Goal: Task Accomplishment & Management: Manage account settings

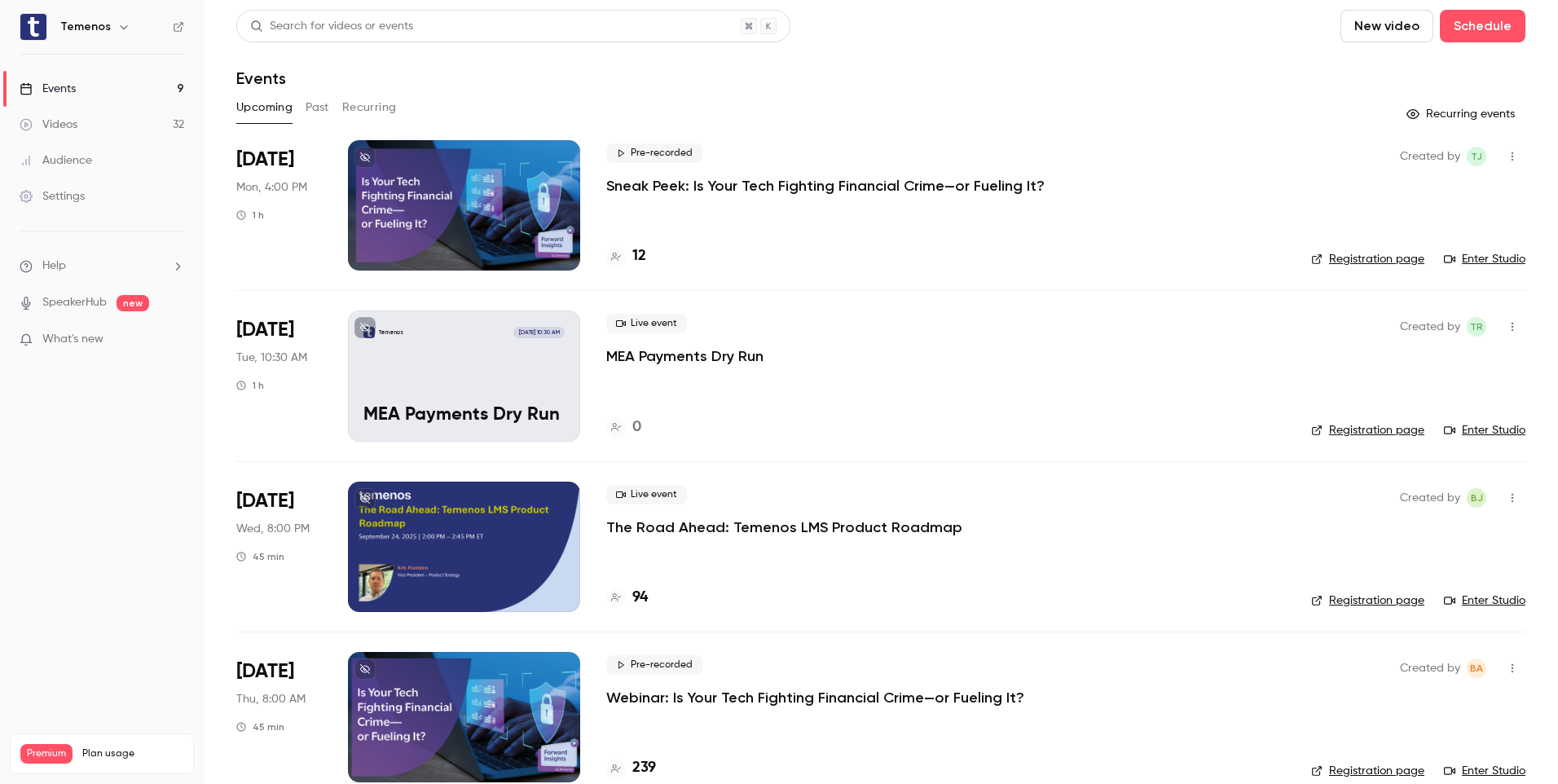
scroll to position [710, 0]
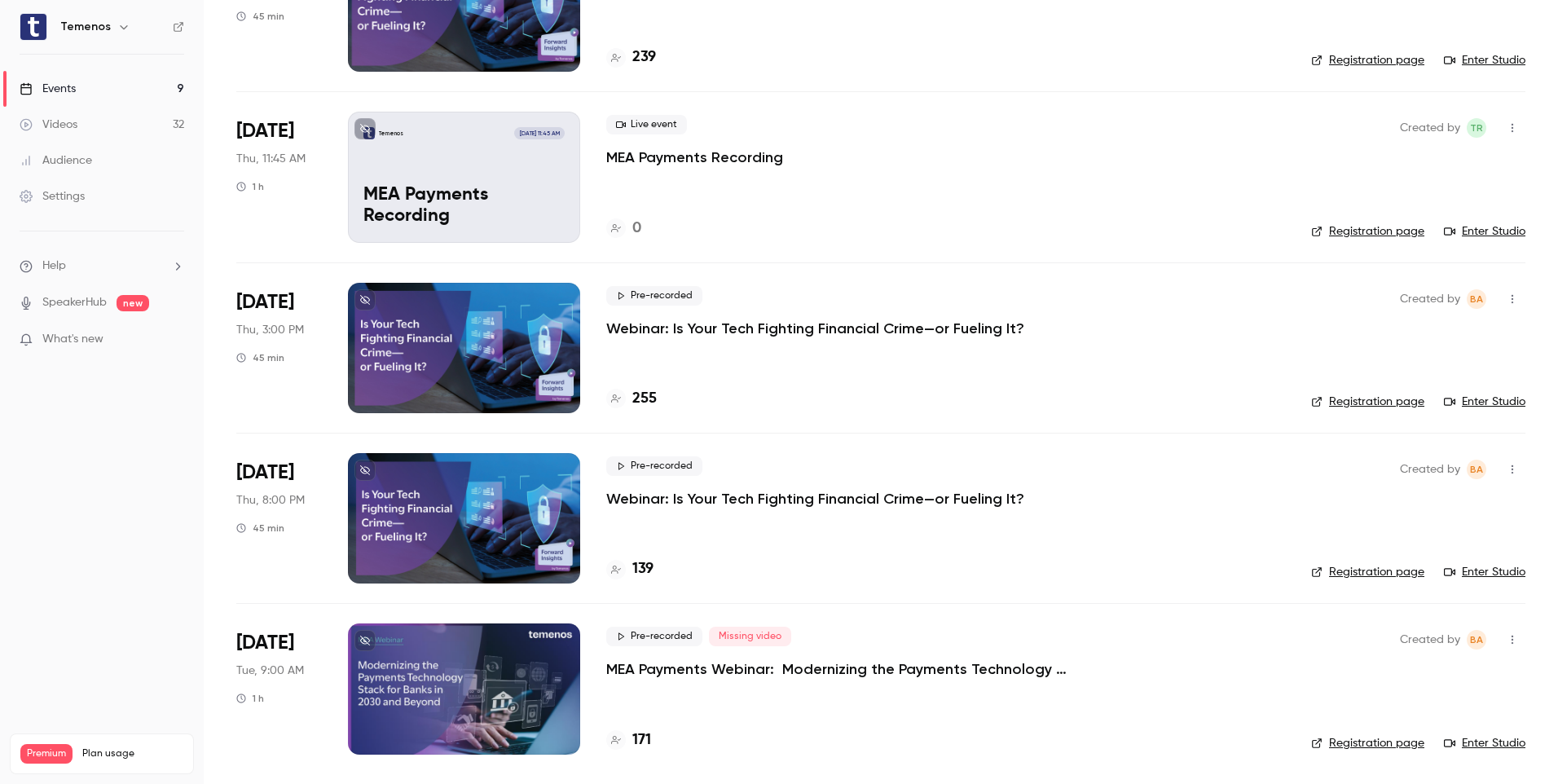
click at [514, 697] on div at bounding box center [464, 688] width 232 height 131
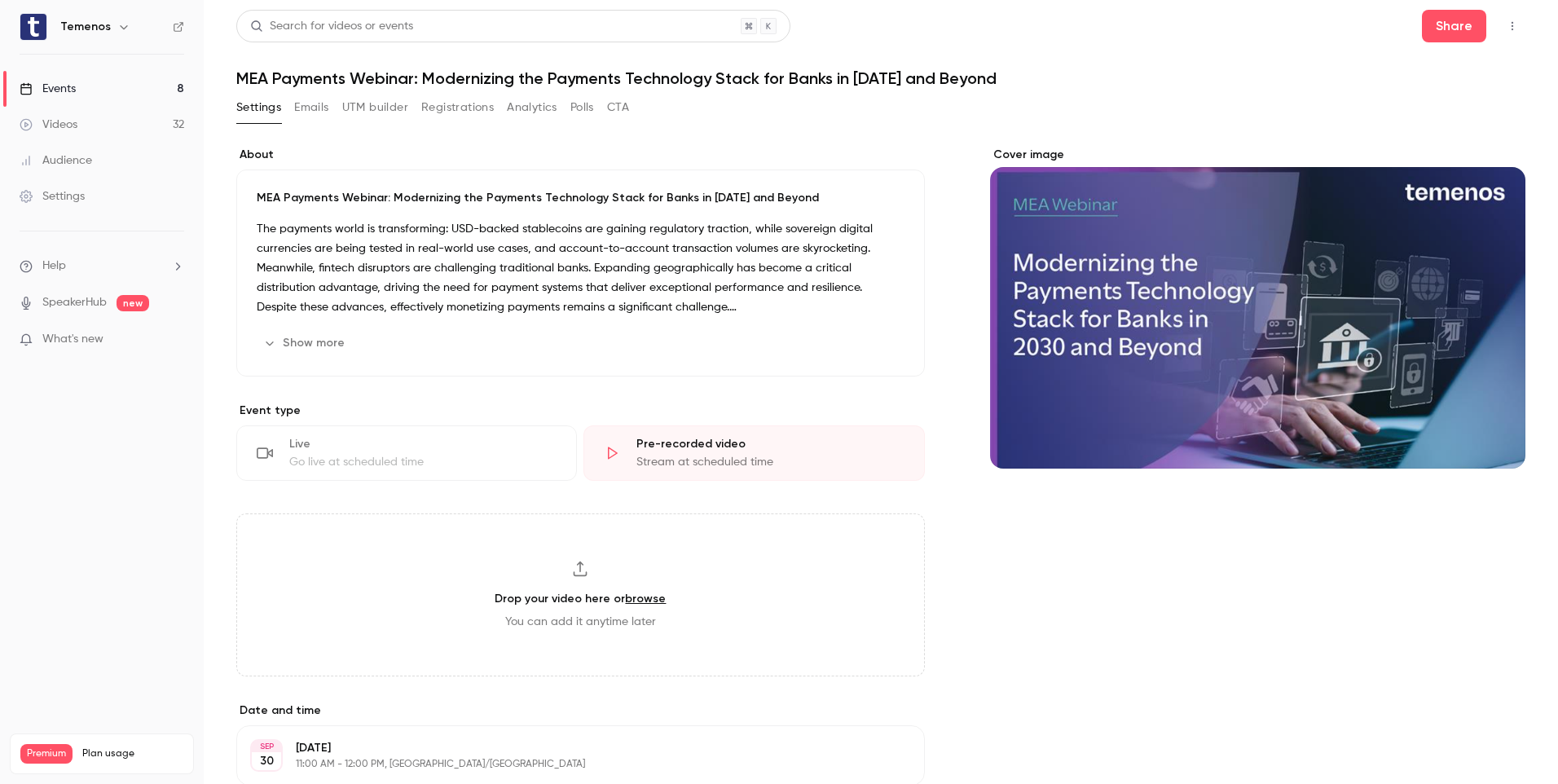
scroll to position [368, 0]
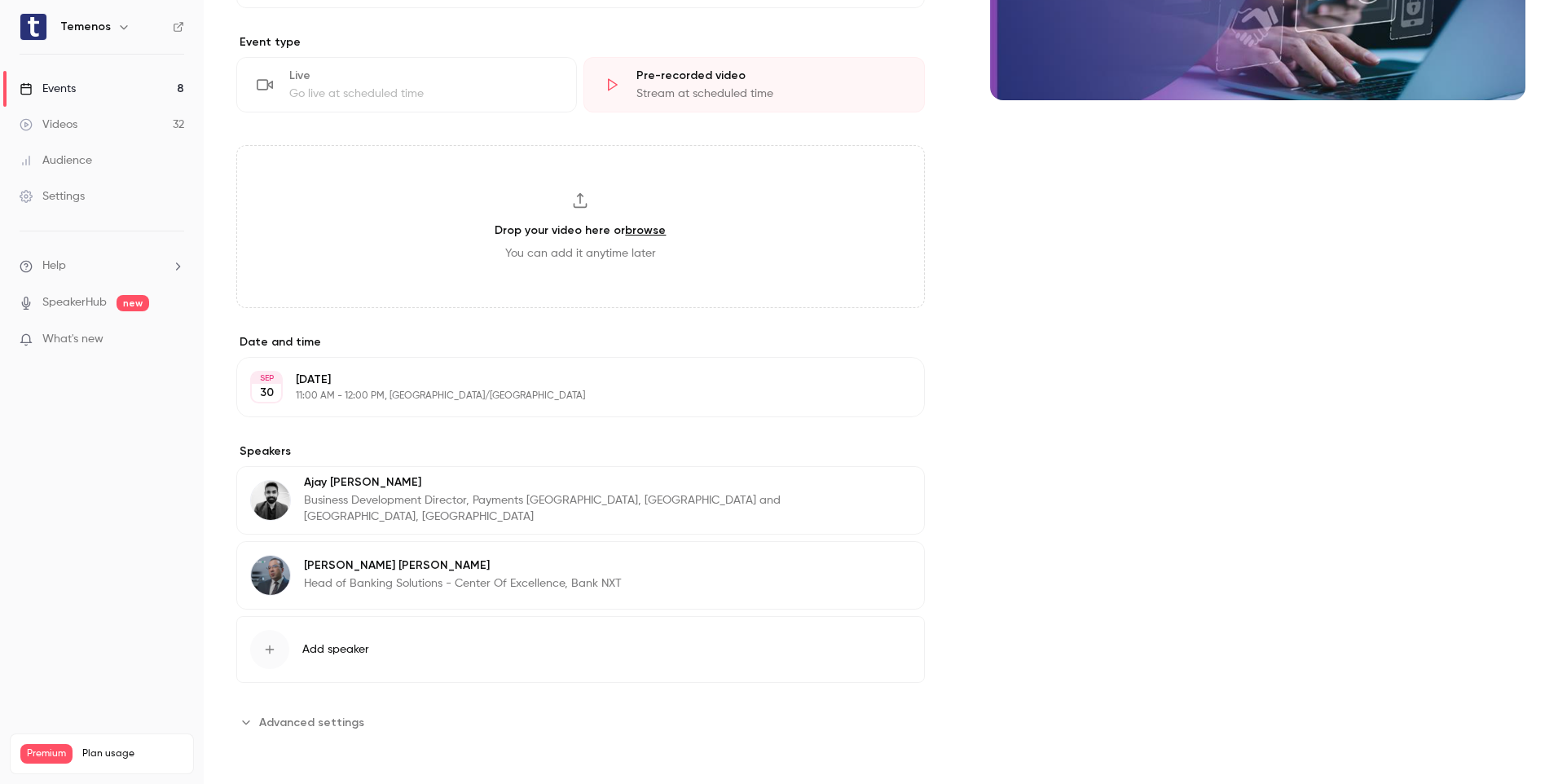
click at [340, 641] on button "Add speaker" at bounding box center [580, 649] width 689 height 67
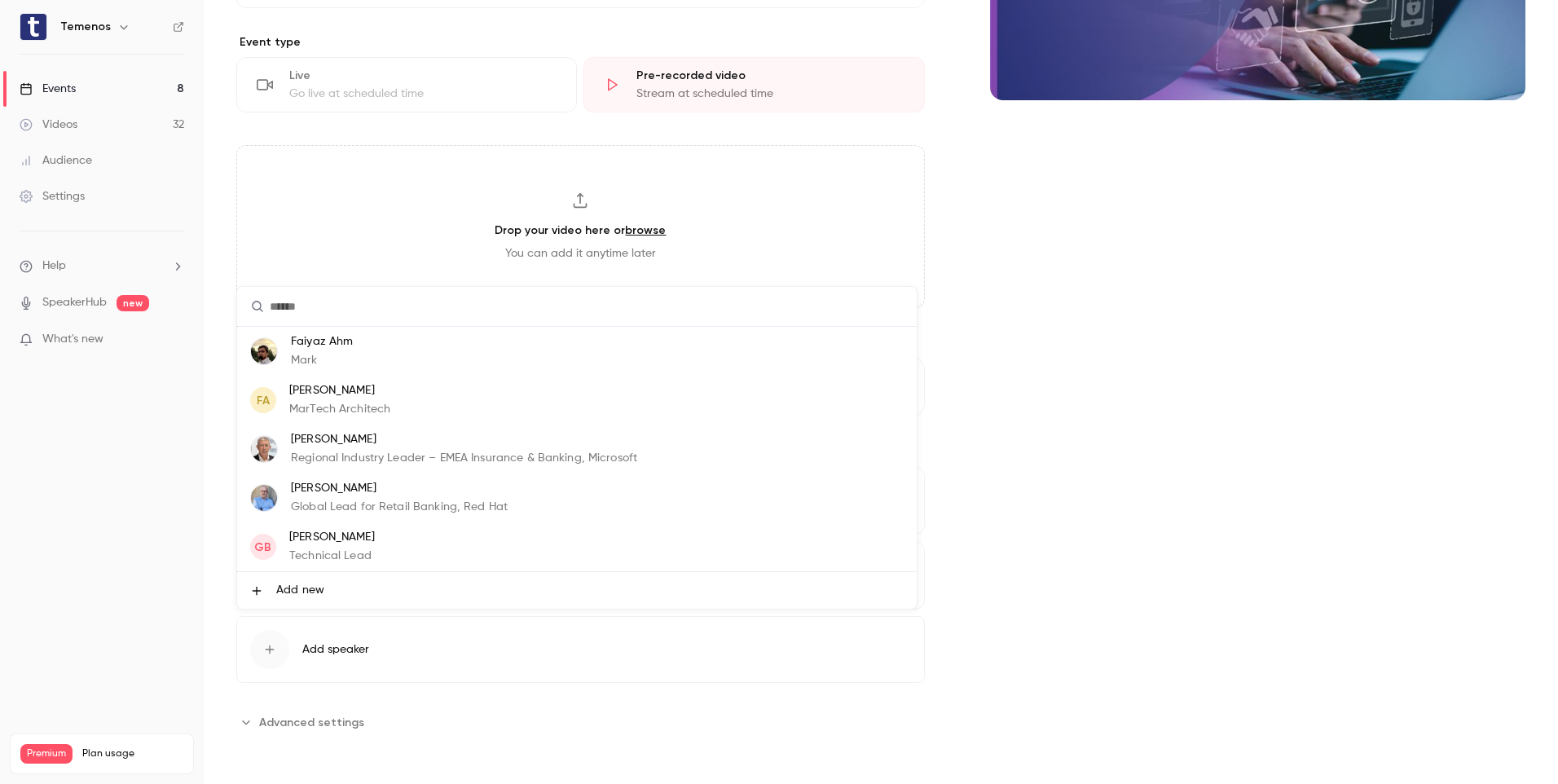
click at [313, 602] on li "Add new" at bounding box center [577, 591] width 679 height 37
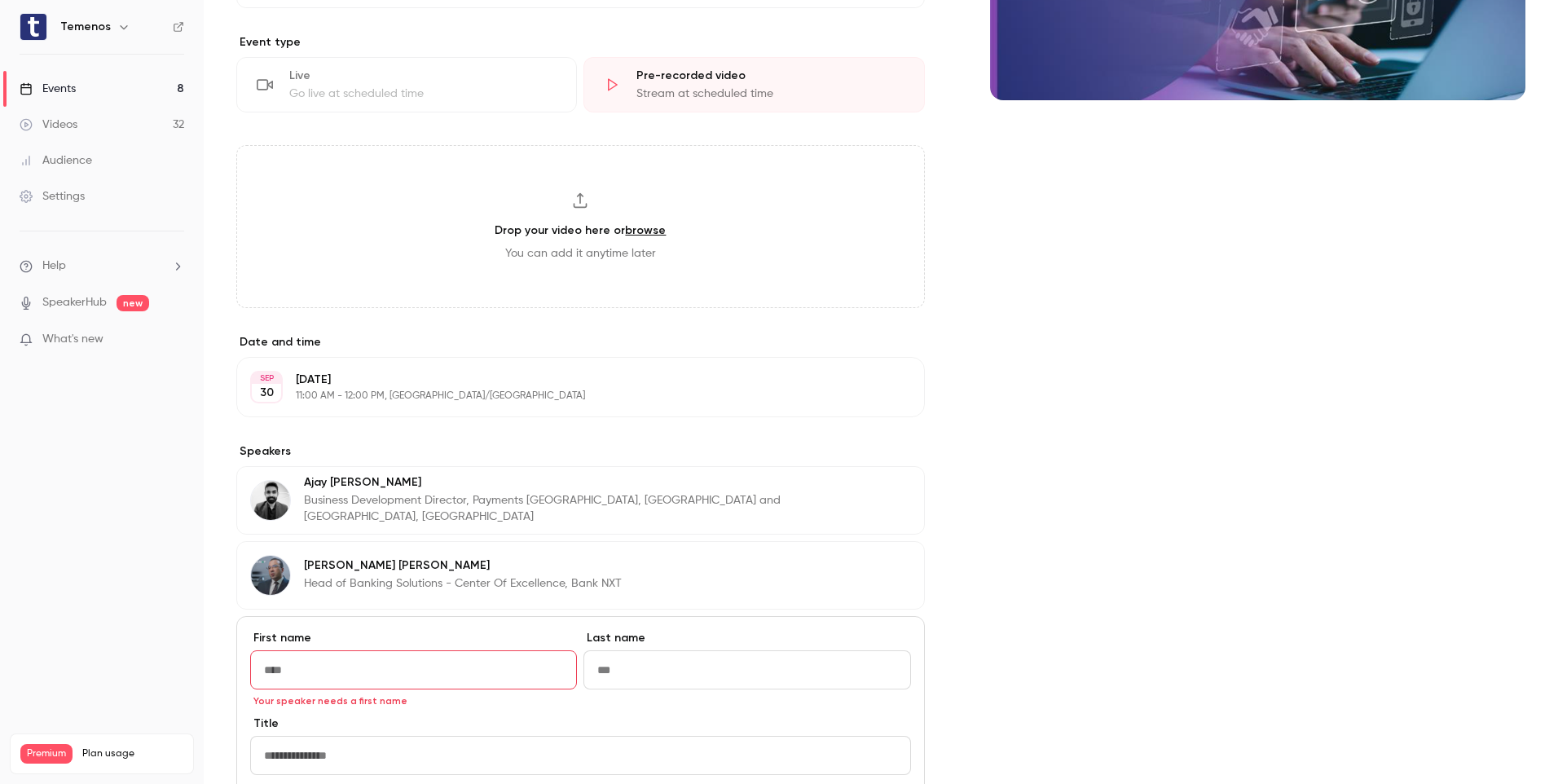
click at [317, 666] on input "First name" at bounding box center [413, 669] width 327 height 39
paste input "*******"
type input "*******"
click at [648, 684] on input "Last name" at bounding box center [746, 669] width 327 height 39
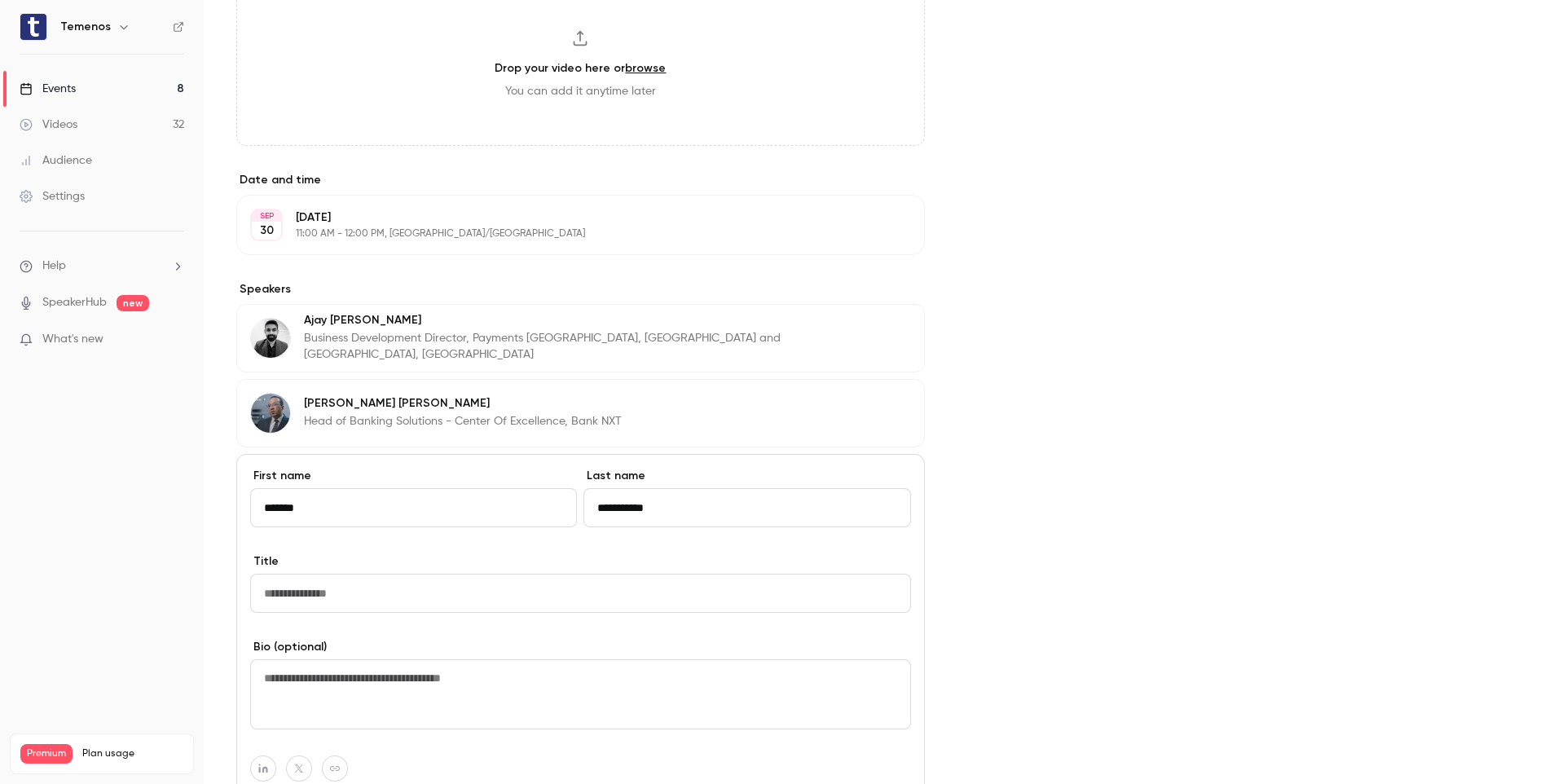
scroll to position [531, 0]
type input "**********"
click at [302, 591] on input "Title" at bounding box center [580, 592] width 661 height 39
paste input "**********"
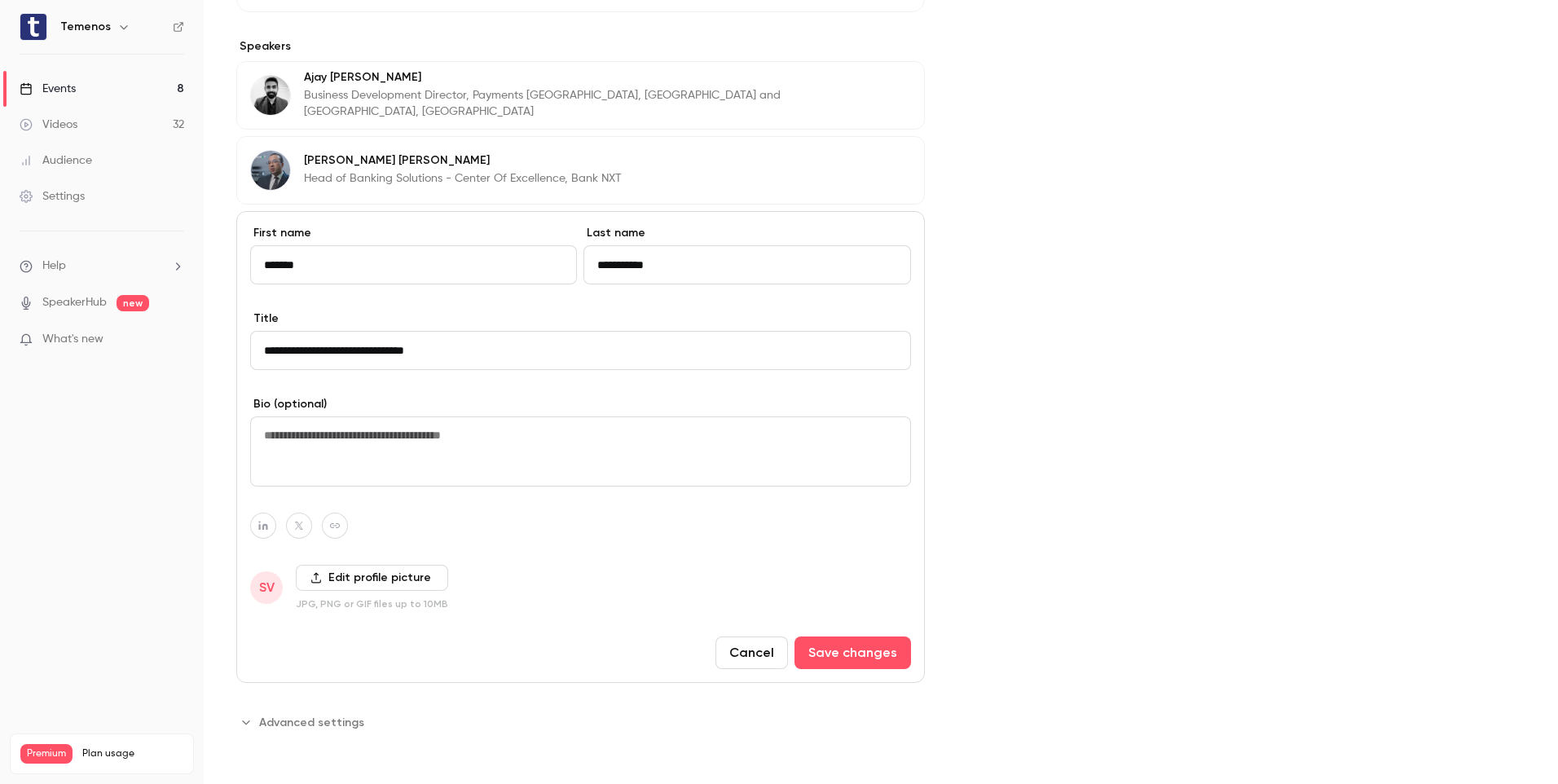
type input "**********"
click at [353, 574] on label "Edit profile picture" at bounding box center [371, 578] width 153 height 26
click at [0, 0] on input "Edit profile picture" at bounding box center [0, 0] width 0 height 0
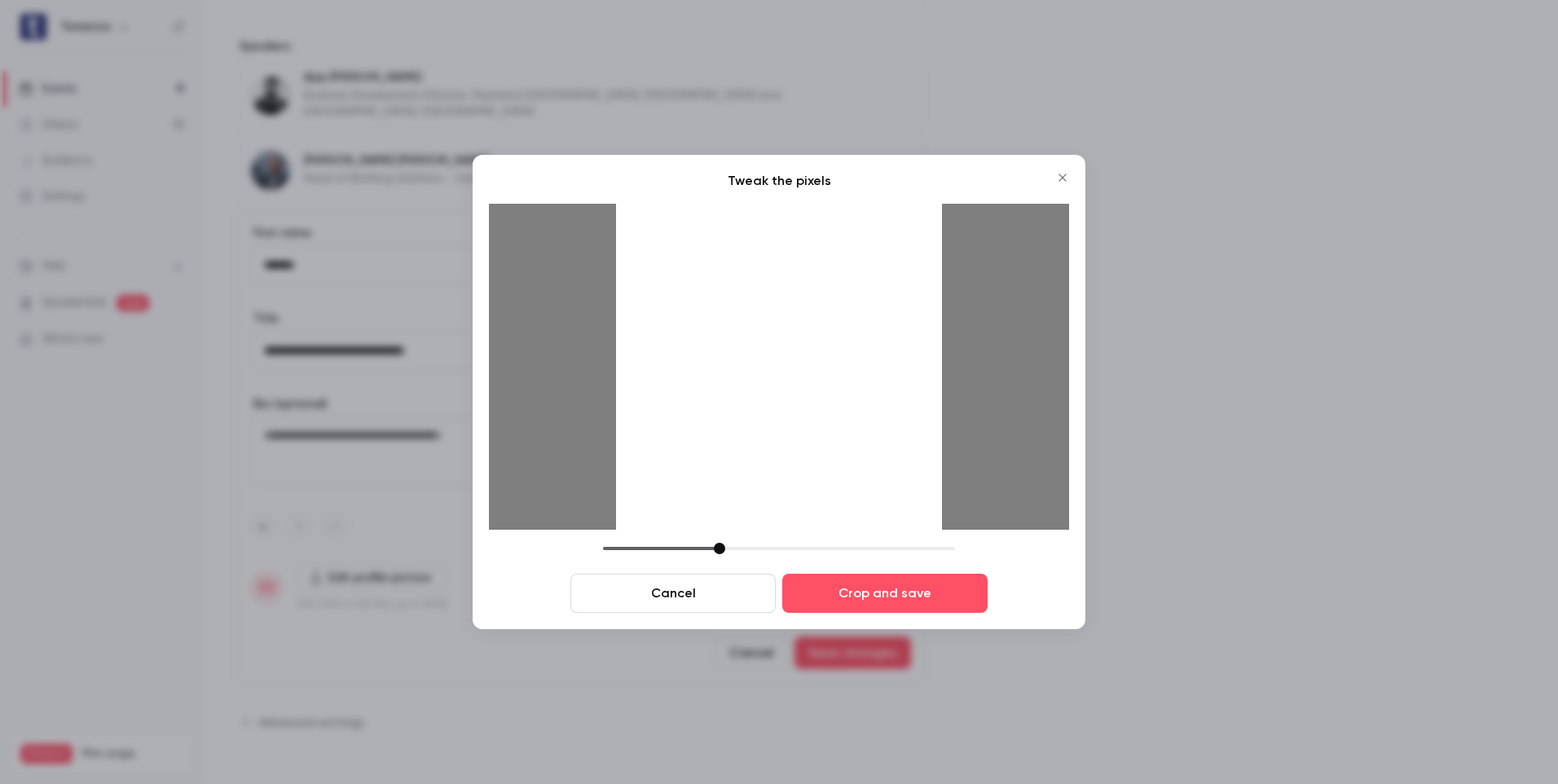
drag, startPoint x: 717, startPoint y: 479, endPoint x: 711, endPoint y: 438, distance: 41.4
click at [711, 438] on div at bounding box center [779, 367] width 326 height 326
drag, startPoint x: 720, startPoint y: 552, endPoint x: 731, endPoint y: 548, distance: 11.7
click at [731, 548] on div at bounding box center [730, 548] width 11 height 11
click at [829, 609] on button "Crop and save" at bounding box center [885, 593] width 206 height 39
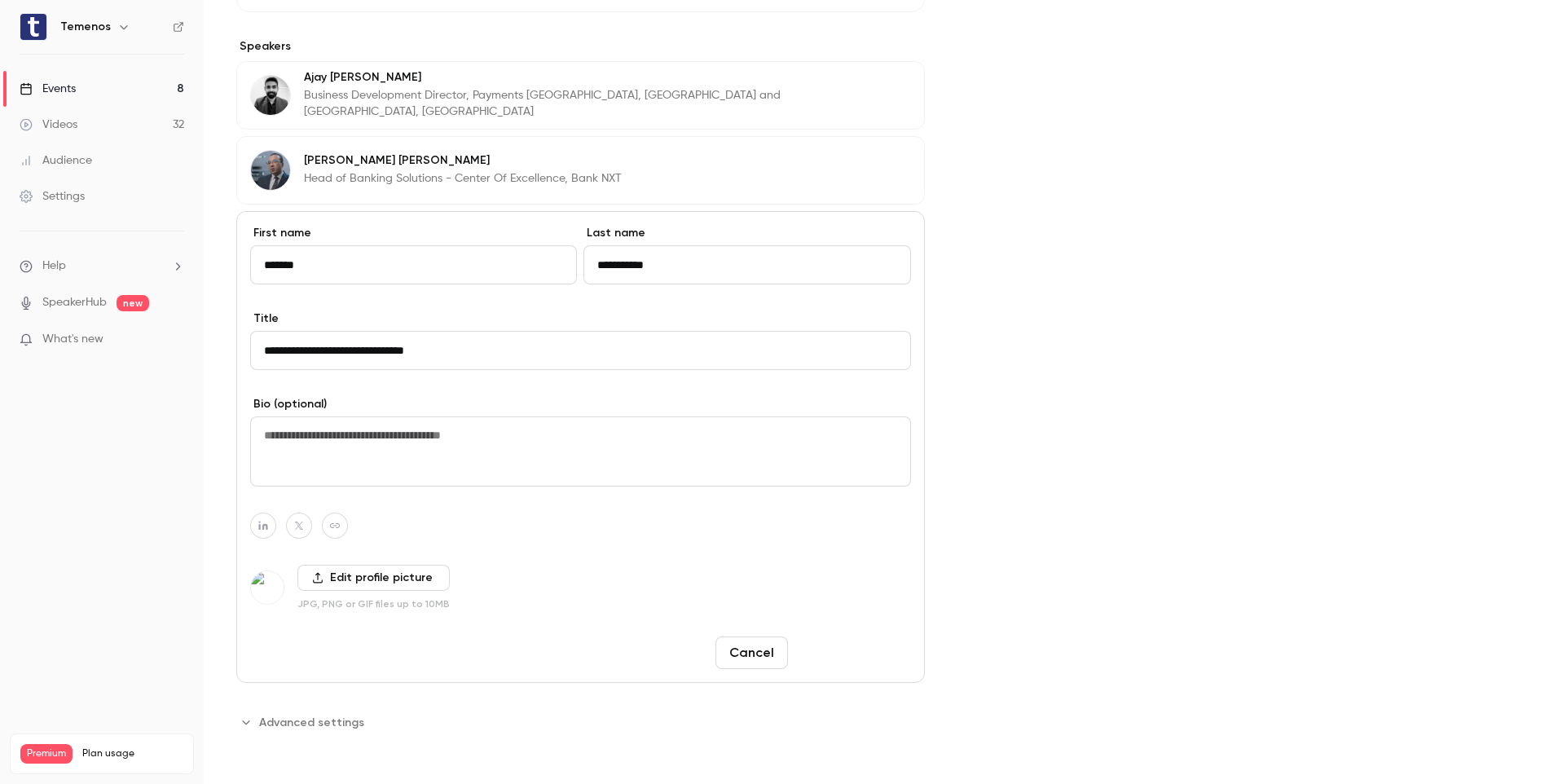
click at [856, 659] on button "Save changes" at bounding box center [853, 652] width 117 height 32
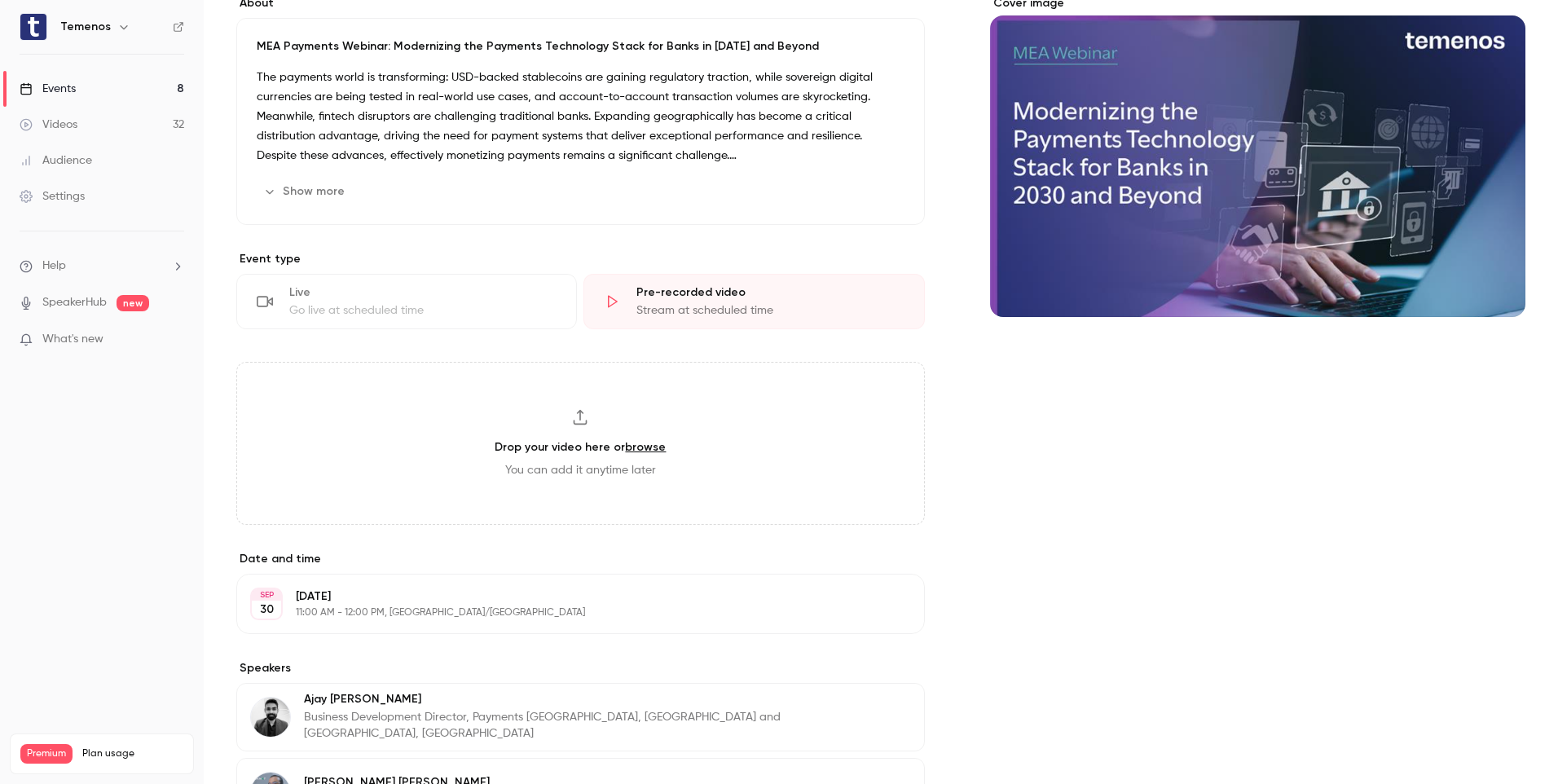
scroll to position [0, 0]
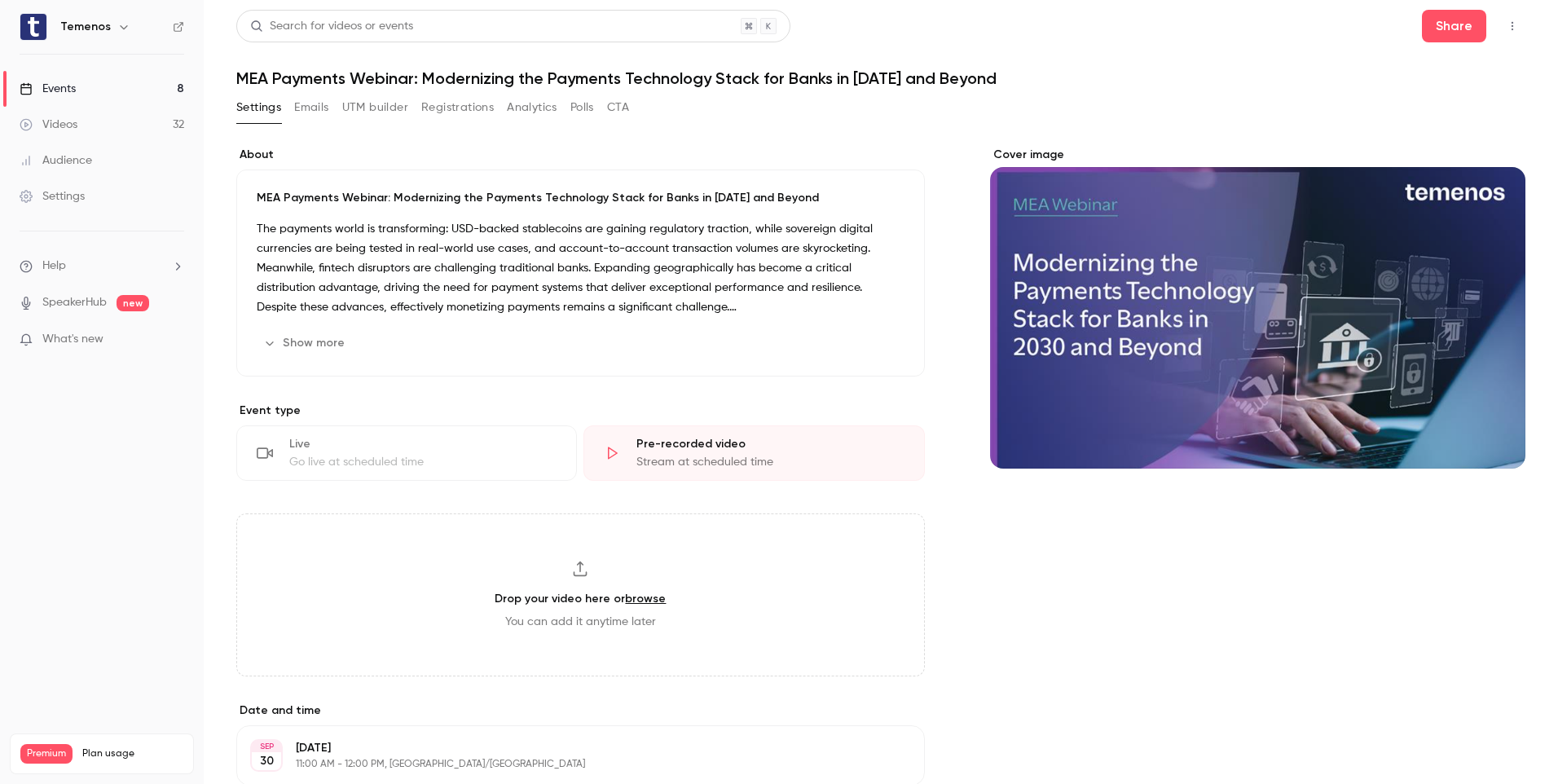
drag, startPoint x: 1141, startPoint y: 600, endPoint x: 951, endPoint y: 593, distance: 190.1
click at [1141, 600] on div "Cover image" at bounding box center [1257, 662] width 535 height 1031
drag, startPoint x: 285, startPoint y: 72, endPoint x: 270, endPoint y: 71, distance: 15.0
click at [285, 72] on h1 "MEA Payments Webinar: Modernizing the Payments Technology Stack for Banks in [D…" at bounding box center [880, 78] width 1289 height 19
click at [100, 26] on h6 "Temenos" at bounding box center [85, 27] width 51 height 17
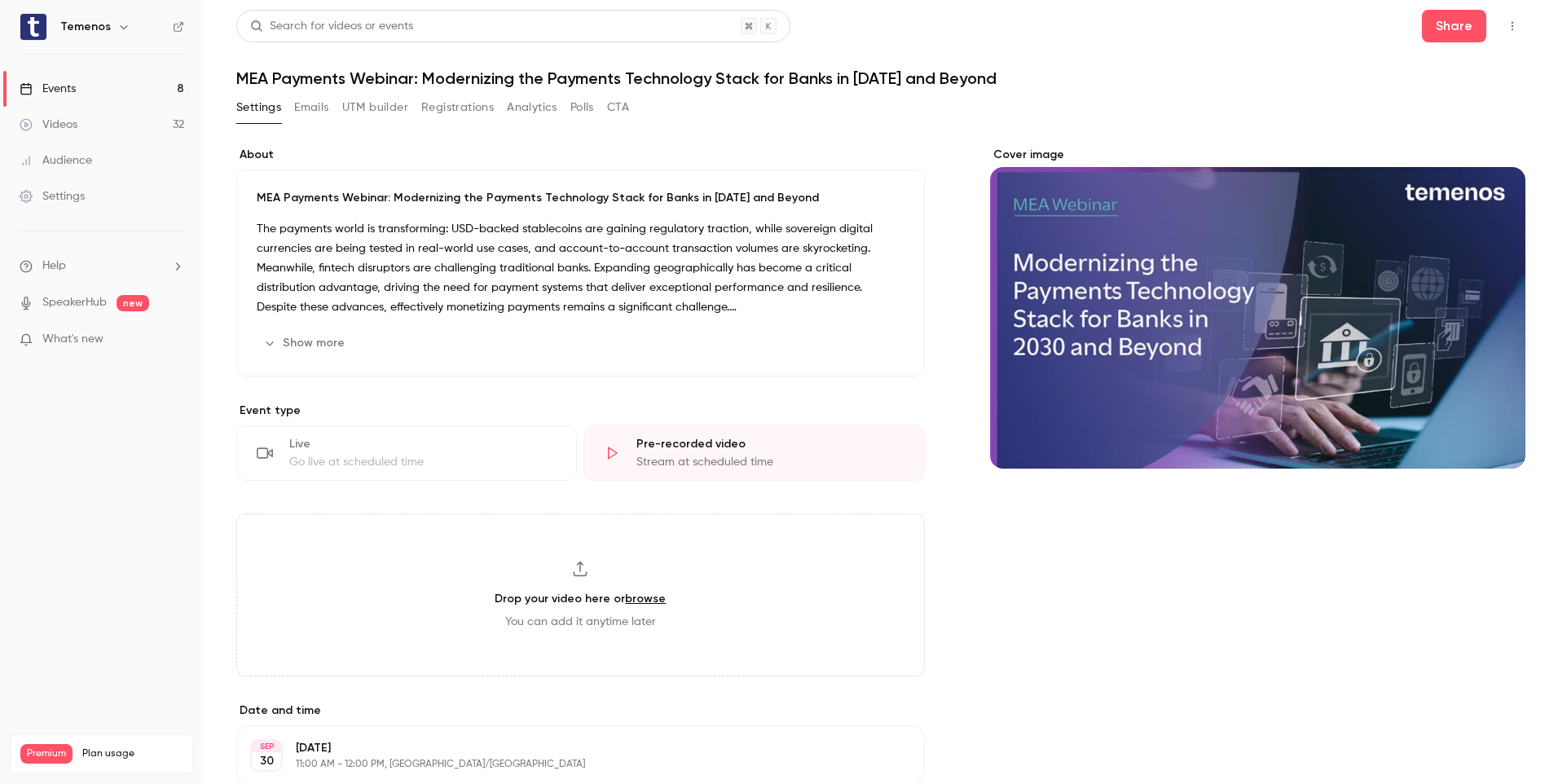
click at [76, 72] on link "Events 8" at bounding box center [102, 89] width 204 height 36
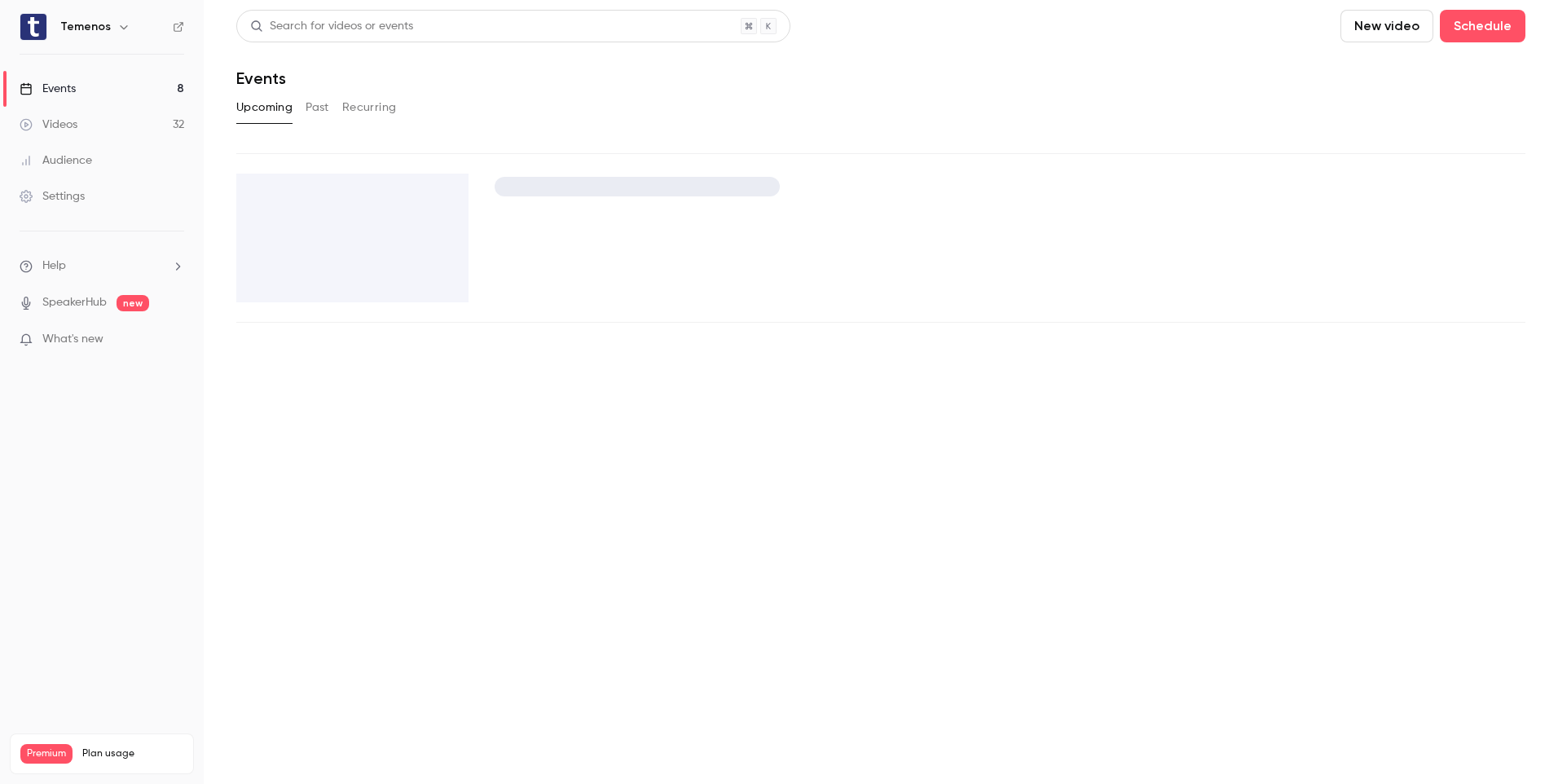
click at [76, 83] on div "Events" at bounding box center [47, 89] width 56 height 17
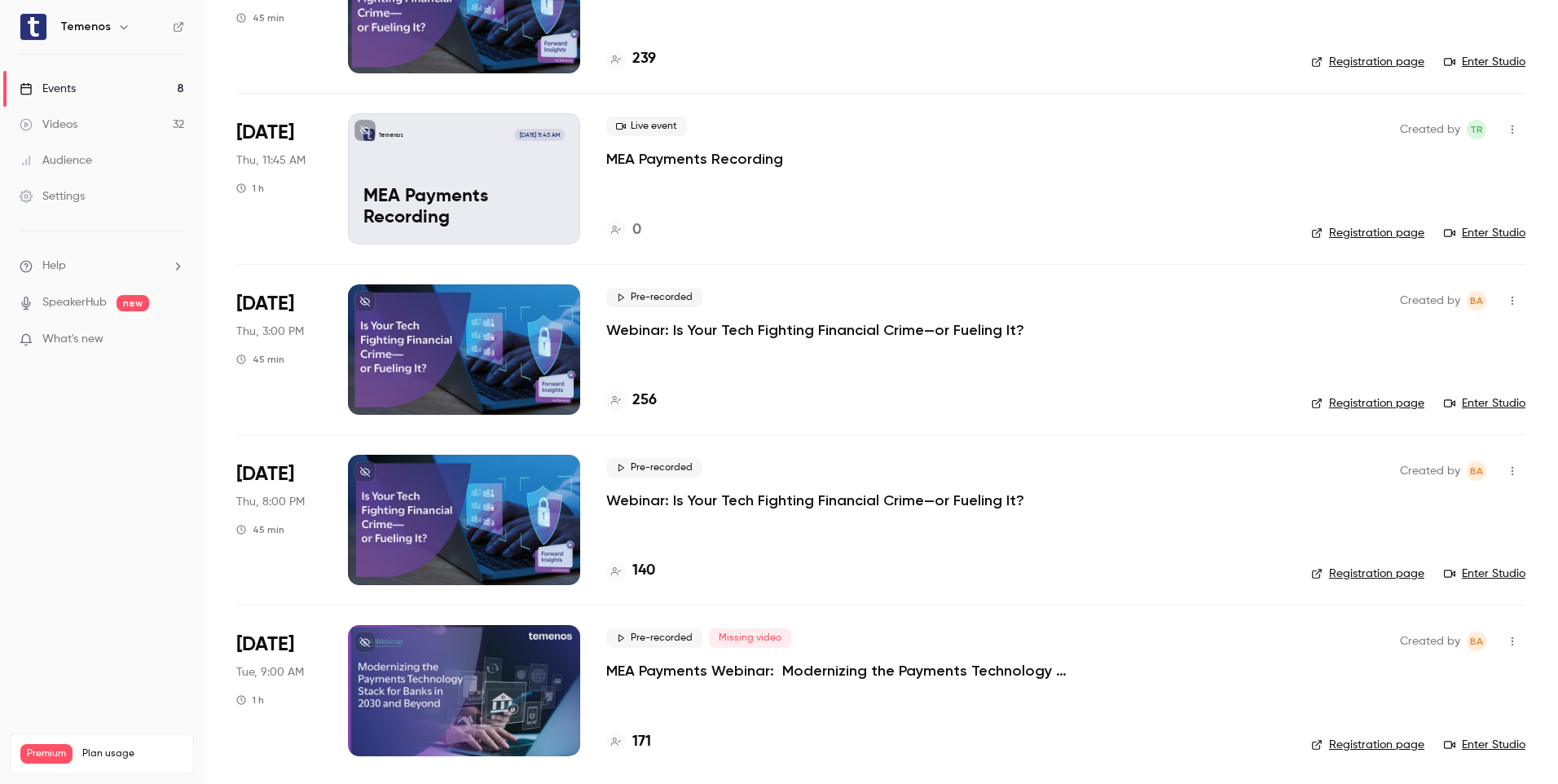
scroll to position [710, 0]
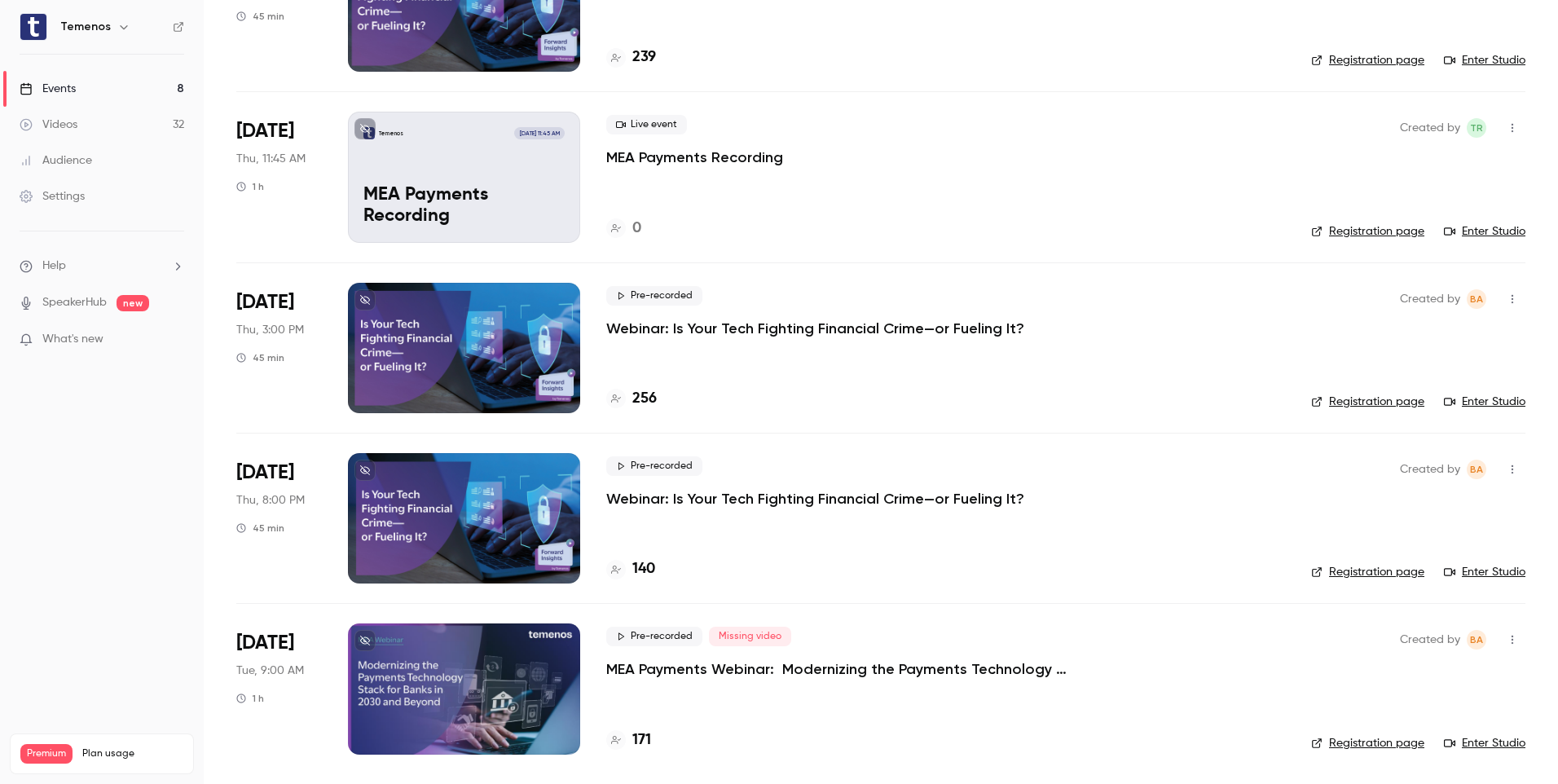
click at [1383, 740] on link "Registration page" at bounding box center [1367, 743] width 113 height 17
click at [1022, 663] on p "MEA Payments Webinar: Modernizing the Payments Technology Stack for Banks in [D…" at bounding box center [851, 668] width 489 height 19
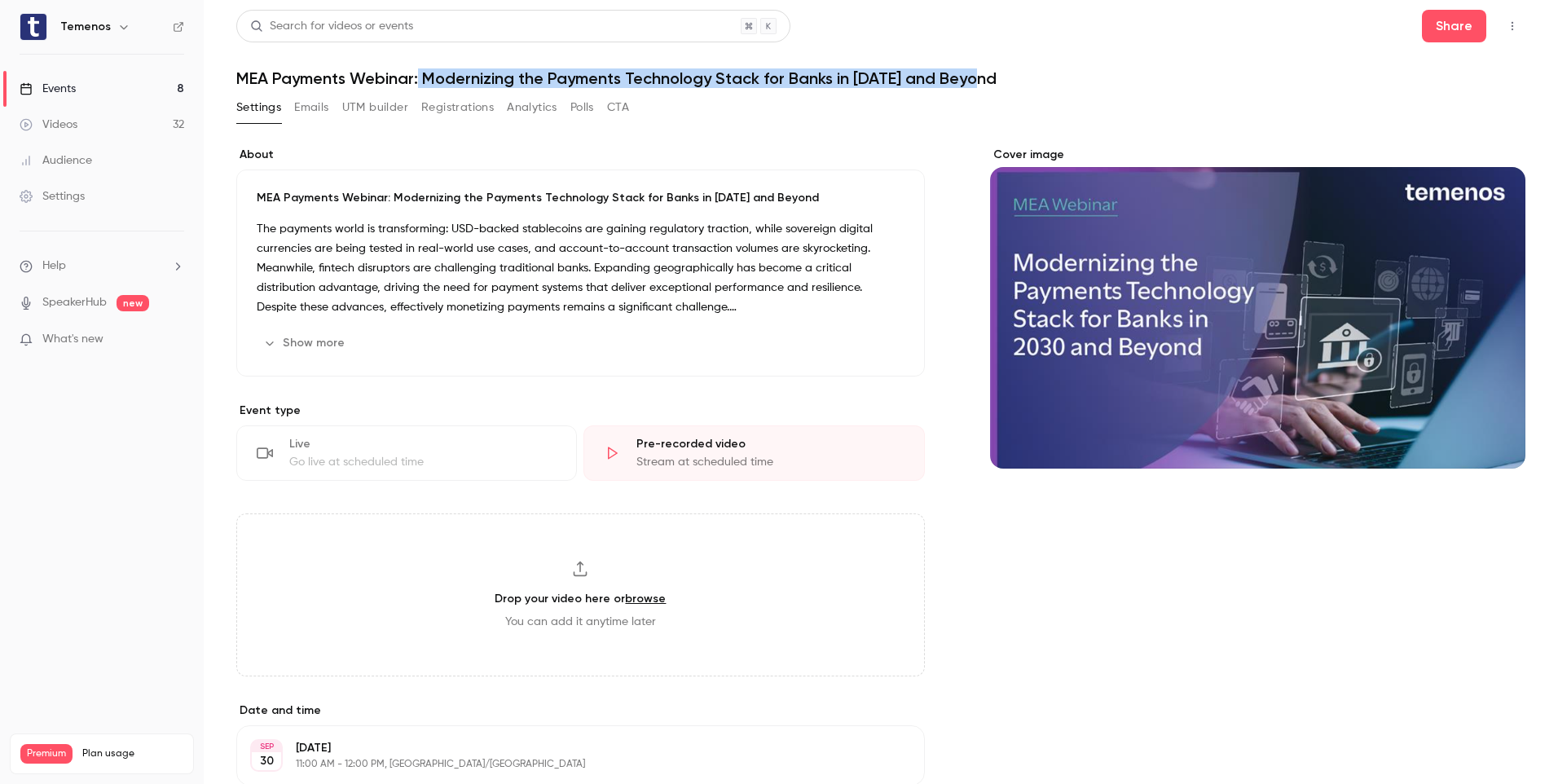
drag, startPoint x: 420, startPoint y: 78, endPoint x: 1033, endPoint y: 77, distance: 613.0
click at [1033, 77] on h1 "MEA Payments Webinar: Modernizing the Payments Technology Stack for Banks in [D…" at bounding box center [880, 78] width 1289 height 19
copy h1 "Modernizing the Payments Technology Stack for Banks in [DATE] and Beyond"
click at [77, 93] on link "Events 8" at bounding box center [102, 89] width 204 height 36
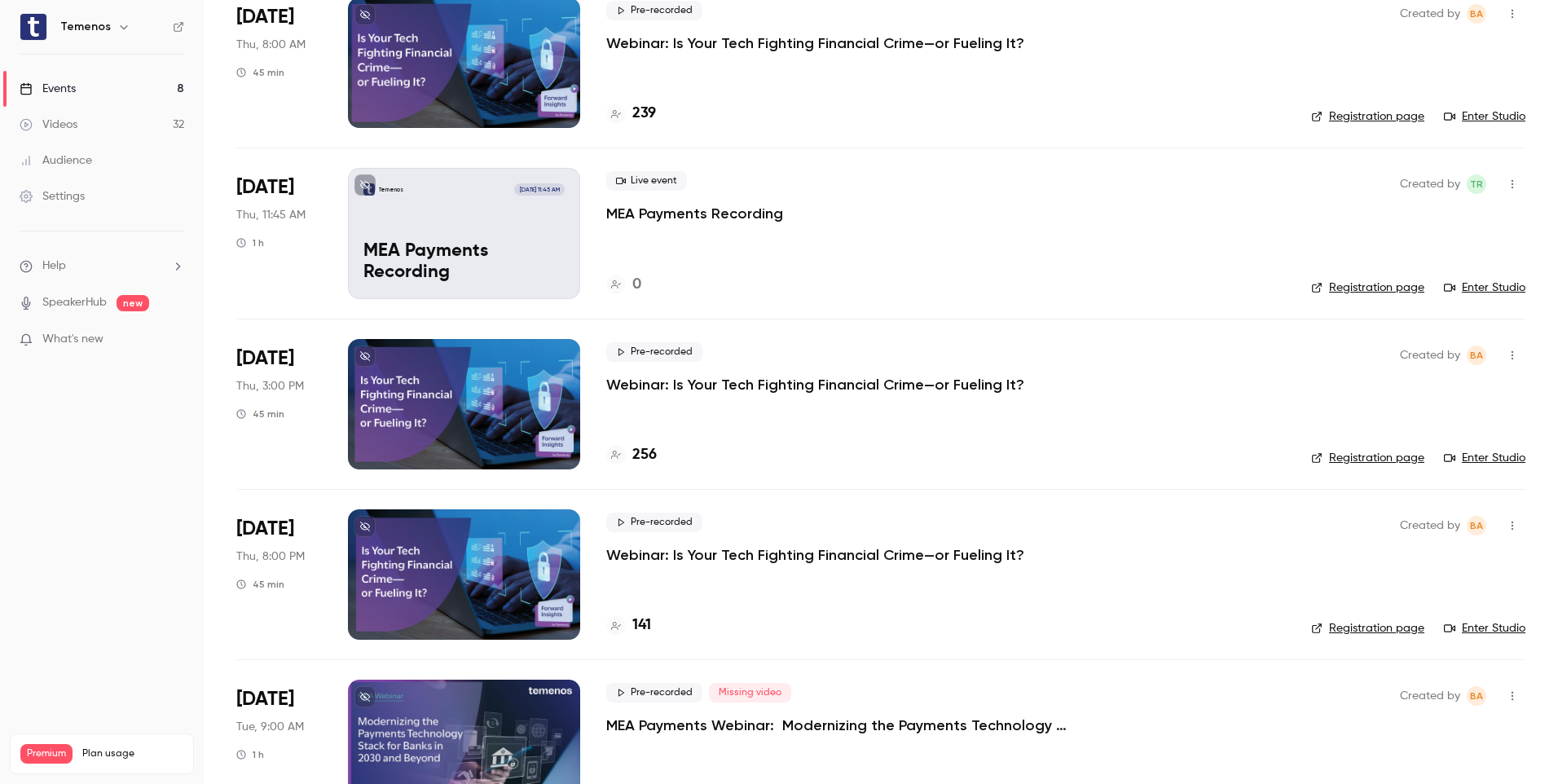
scroll to position [710, 0]
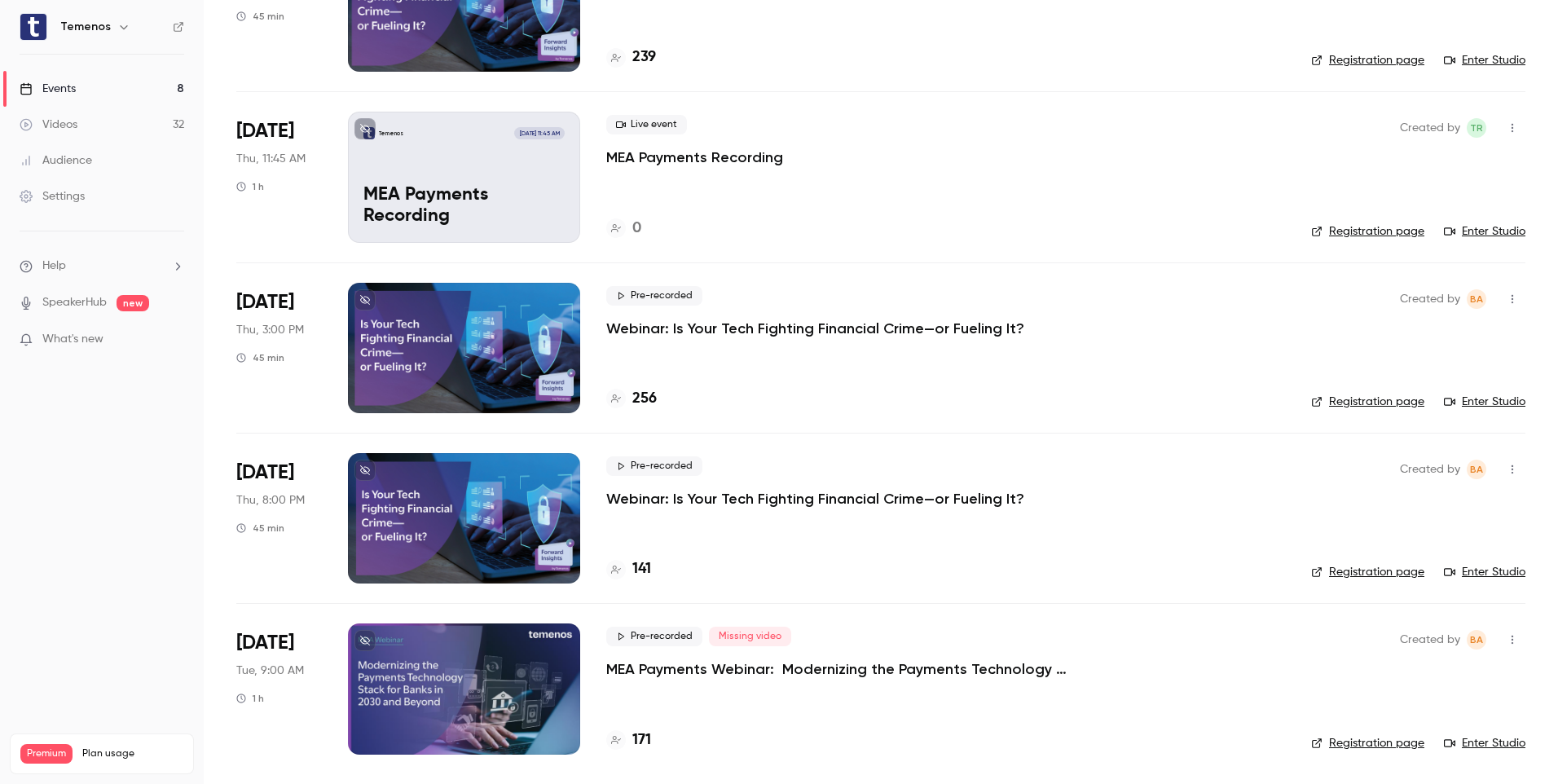
click at [502, 647] on div at bounding box center [464, 688] width 232 height 131
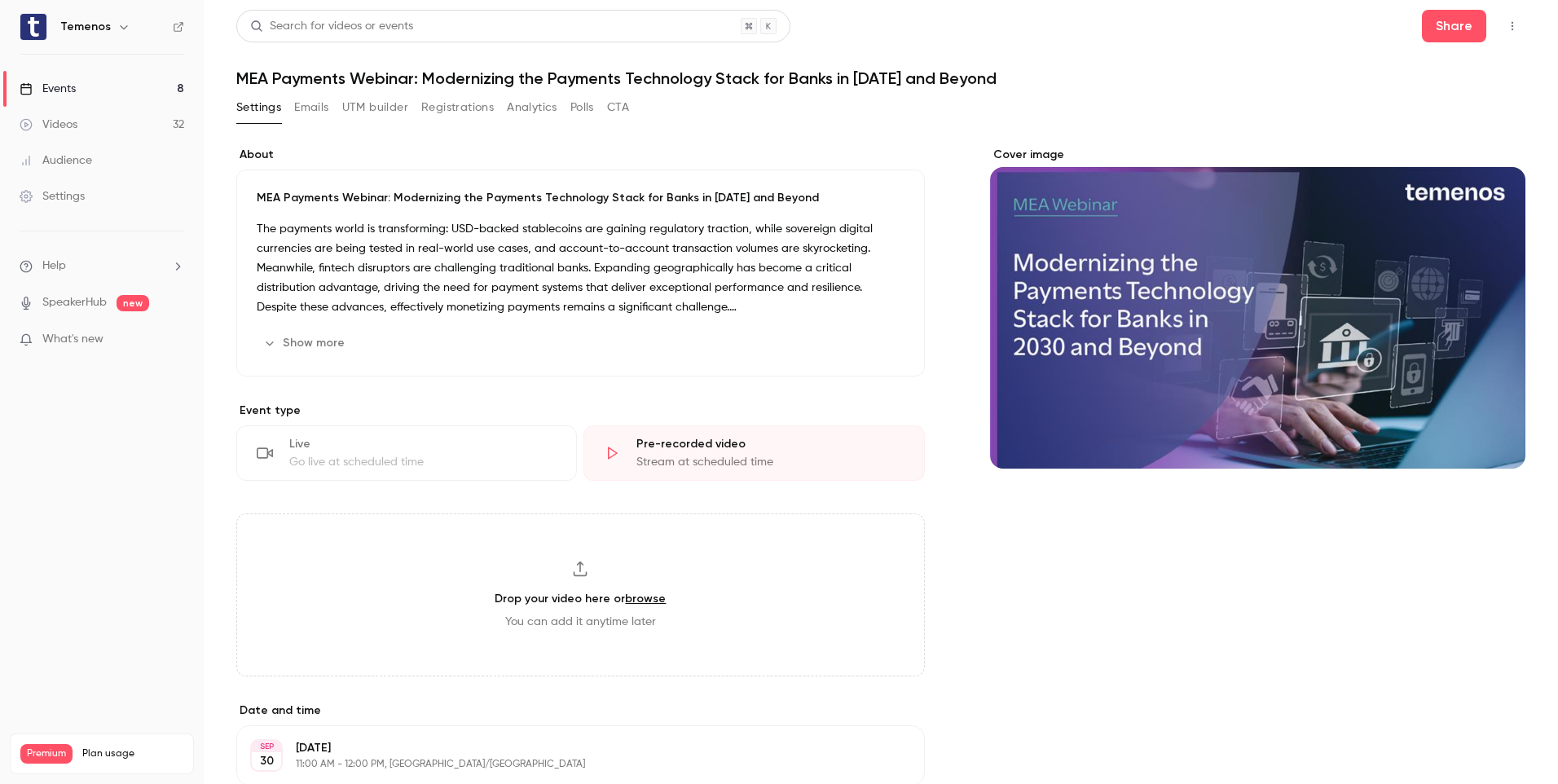
click at [465, 108] on button "Registrations" at bounding box center [457, 107] width 72 height 26
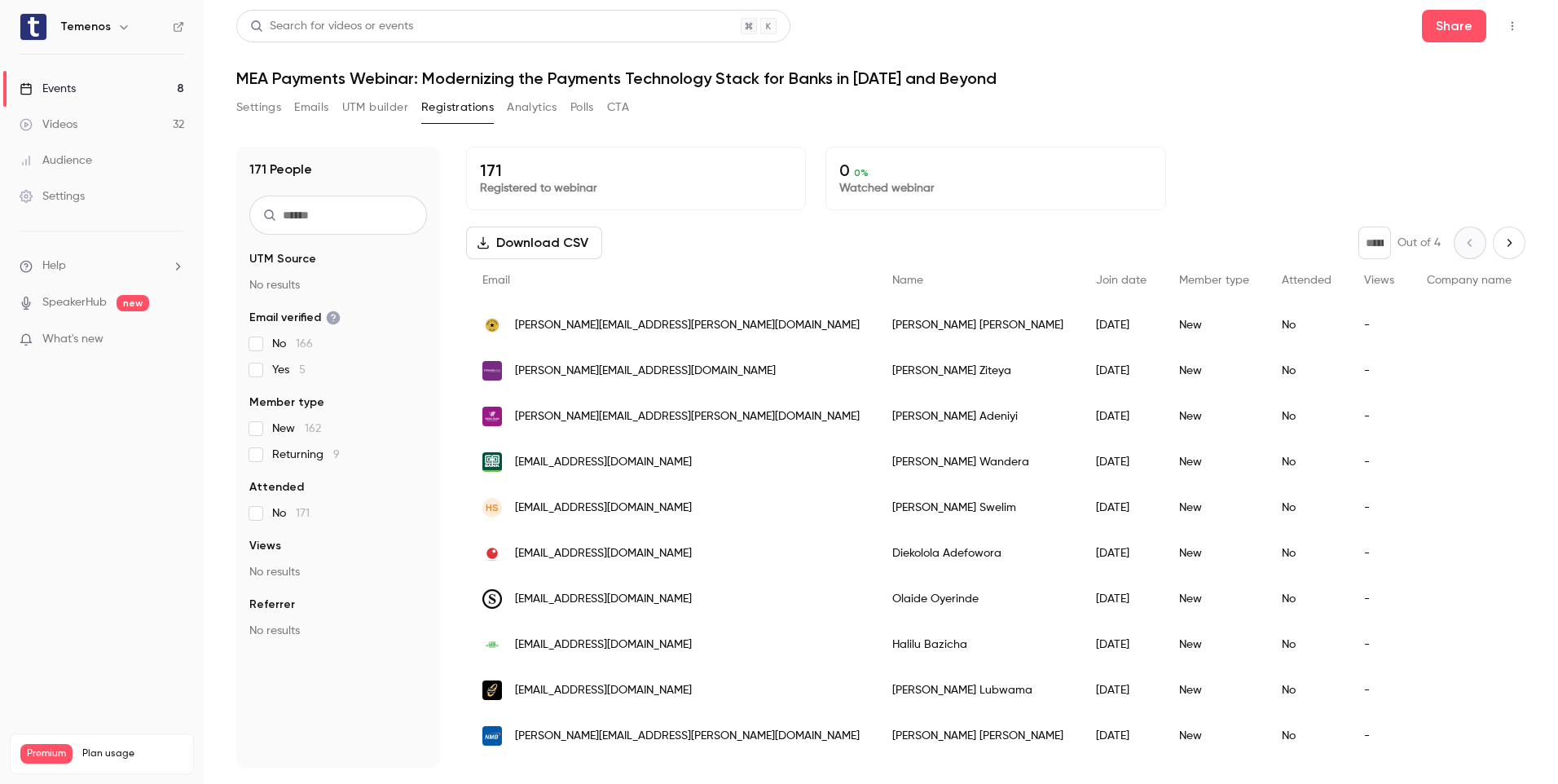
click at [538, 240] on button "Download CSV" at bounding box center [533, 243] width 136 height 32
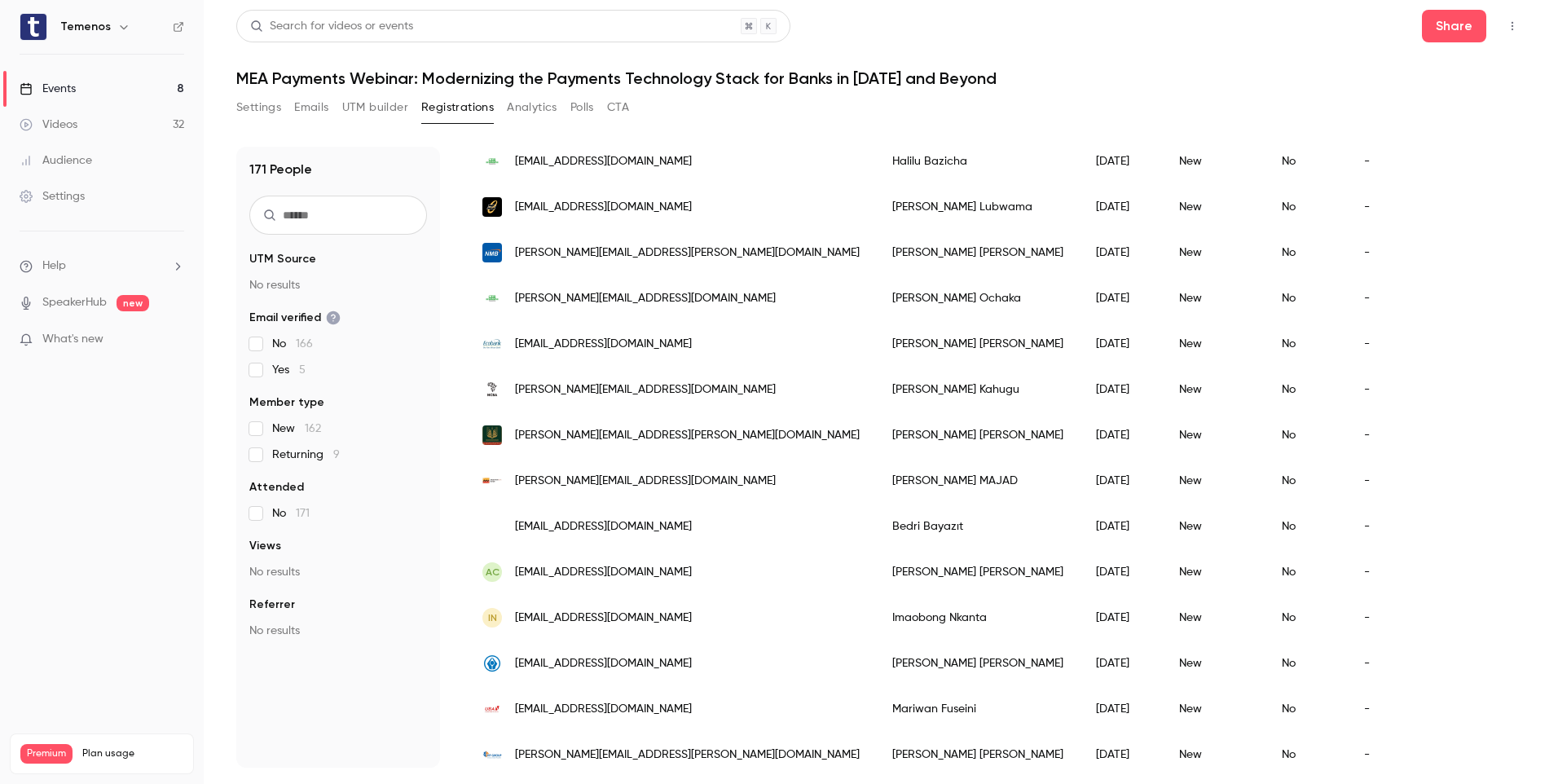
scroll to position [489, 0]
